Goal: Information Seeking & Learning: Learn about a topic

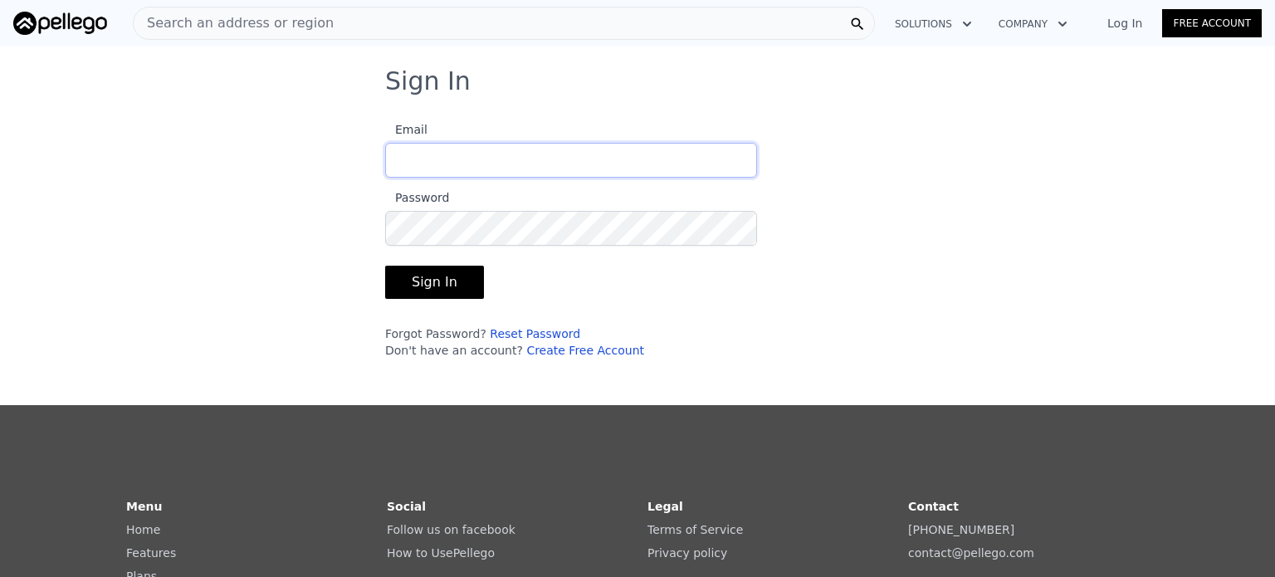
type input "[EMAIL_ADDRESS][DOMAIN_NAME]"
click at [427, 281] on button "Sign In" at bounding box center [434, 282] width 99 height 33
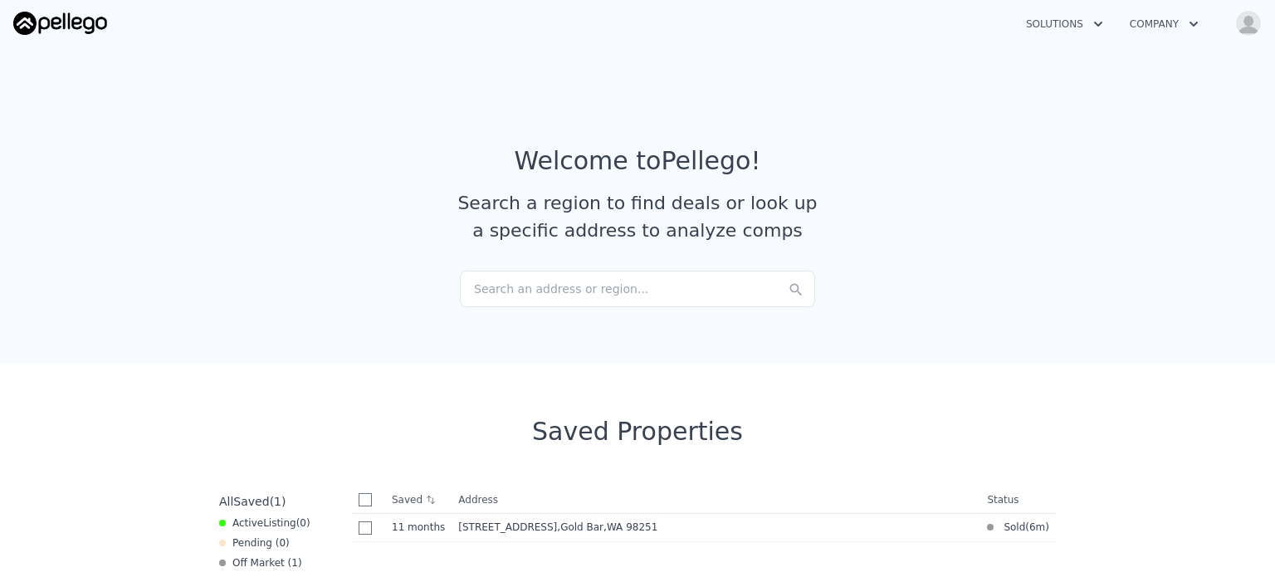
click at [488, 285] on div "Search an address or region..." at bounding box center [637, 289] width 355 height 37
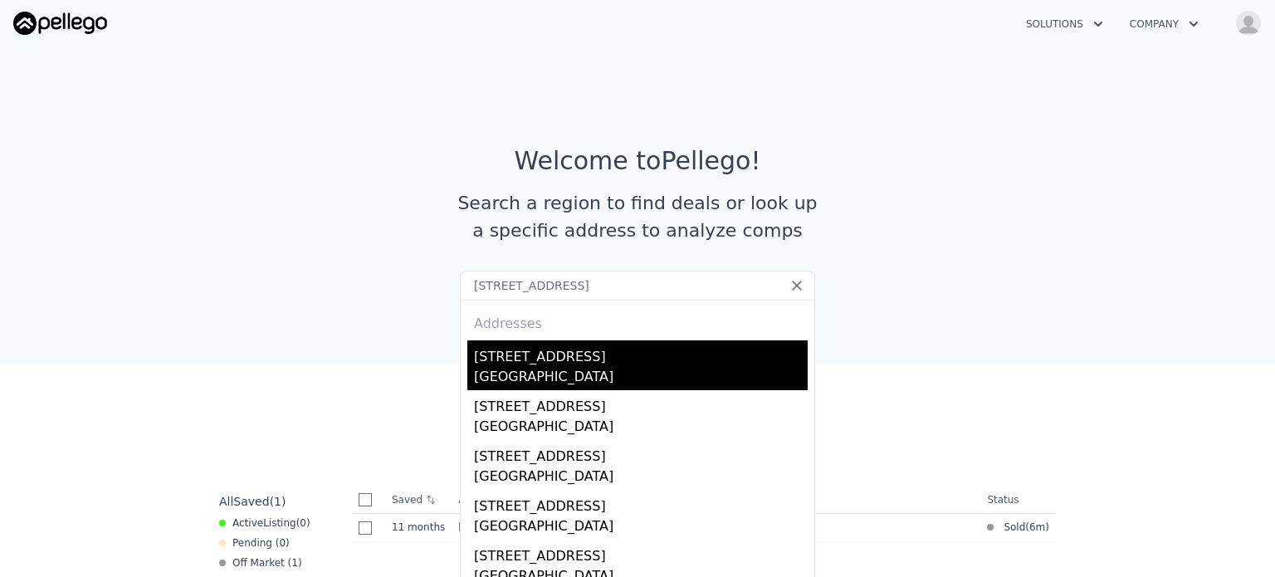
type input "[STREET_ADDRESS]"
click at [520, 358] on div "[STREET_ADDRESS]" at bounding box center [641, 353] width 334 height 27
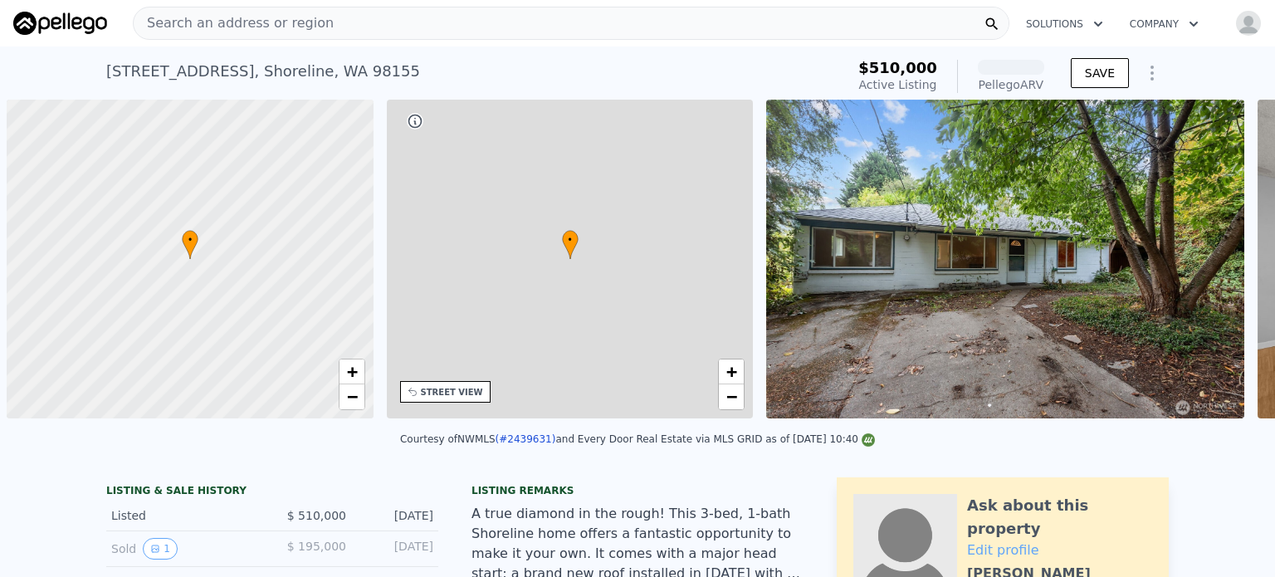
scroll to position [0, 7]
